Goal: Navigation & Orientation: Find specific page/section

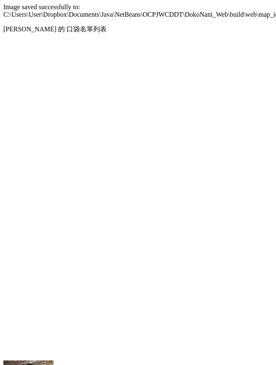
click at [7, 25] on div at bounding box center [137, 25] width 269 height 0
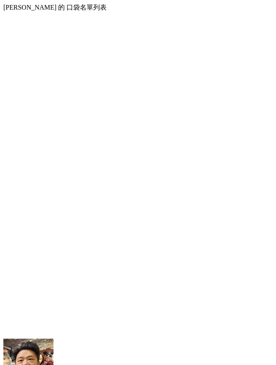
click at [7, 3] on div at bounding box center [137, 3] width 269 height 0
click at [8, 3] on div at bounding box center [137, 3] width 269 height 0
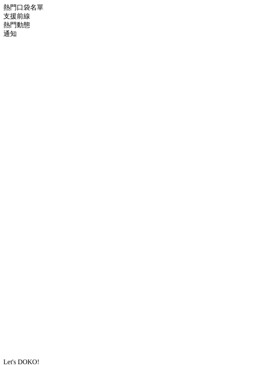
click at [15, 3] on div at bounding box center [137, 3] width 269 height 0
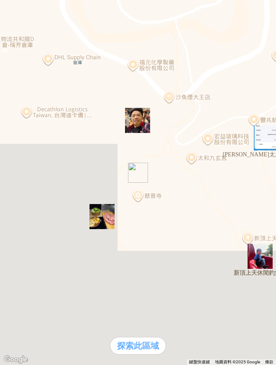
click at [149, 116] on img "" at bounding box center [138, 120] width 32 height 32
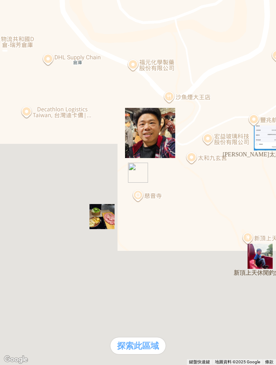
click at [11, 3] on div at bounding box center [137, 3] width 269 height 0
click at [13, 3] on div at bounding box center [137, 3] width 269 height 0
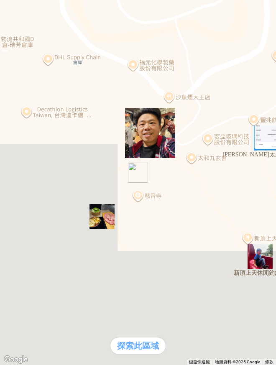
click at [13, 3] on div at bounding box center [137, 3] width 269 height 0
